Goal: Task Accomplishment & Management: Manage account settings

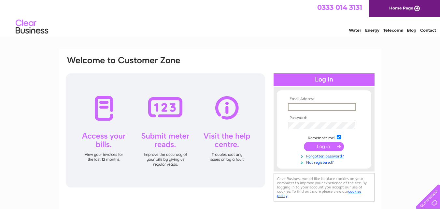
click at [310, 106] on input "text" at bounding box center [322, 107] width 68 height 8
type input "romaandkev@hotmail.com"
click at [322, 145] on input "submit" at bounding box center [324, 146] width 40 height 9
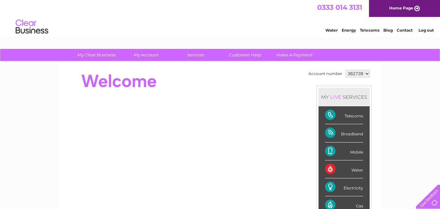
click at [286, 90] on div at bounding box center [183, 81] width 237 height 26
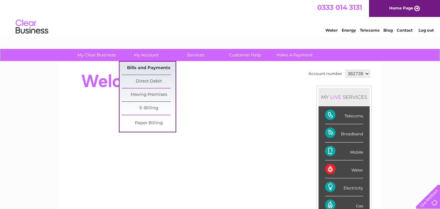
click at [151, 67] on link "Bills and Payments" at bounding box center [149, 68] width 54 height 13
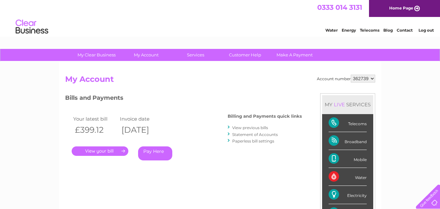
click at [114, 151] on link "." at bounding box center [100, 150] width 57 height 9
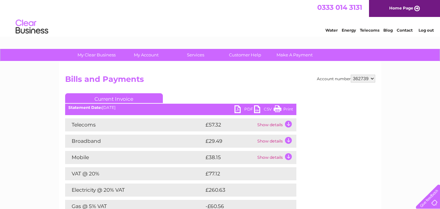
click at [114, 151] on div "Telecoms £57.32 Show details Landline Call Charges £1.16 Your call itemisation …" at bounding box center [180, 181] width 231 height 127
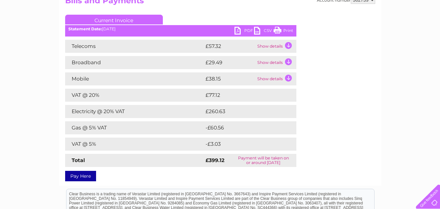
scroll to position [79, 0]
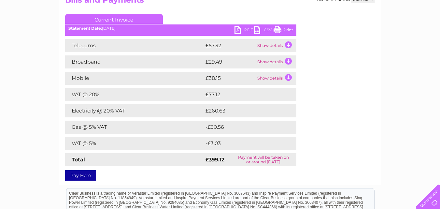
click at [242, 28] on link "PDF" at bounding box center [245, 30] width 20 height 9
